Goal: Find specific page/section: Find specific page/section

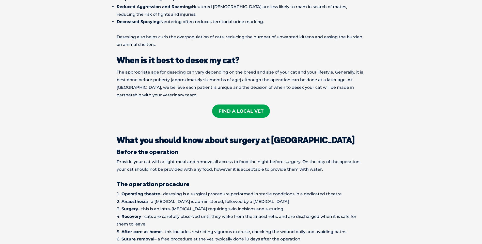
scroll to position [483, 0]
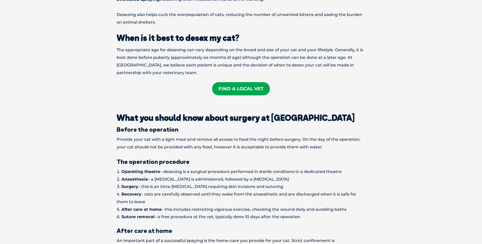
click at [250, 82] on link "Find A Local Vet" at bounding box center [241, 88] width 58 height 13
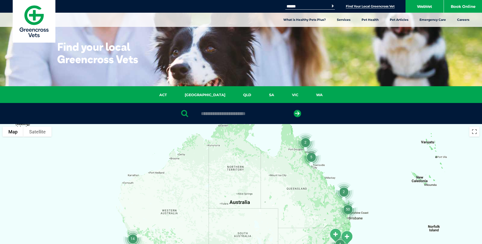
click at [261, 113] on input "text" at bounding box center [240, 113] width 85 height 5
type input "****"
click at [297, 112] on icon "submit" at bounding box center [297, 113] width 7 height 7
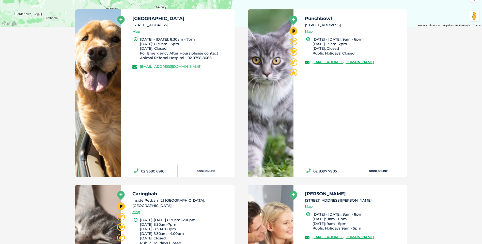
scroll to position [302, 0]
